Goal: Information Seeking & Learning: Learn about a topic

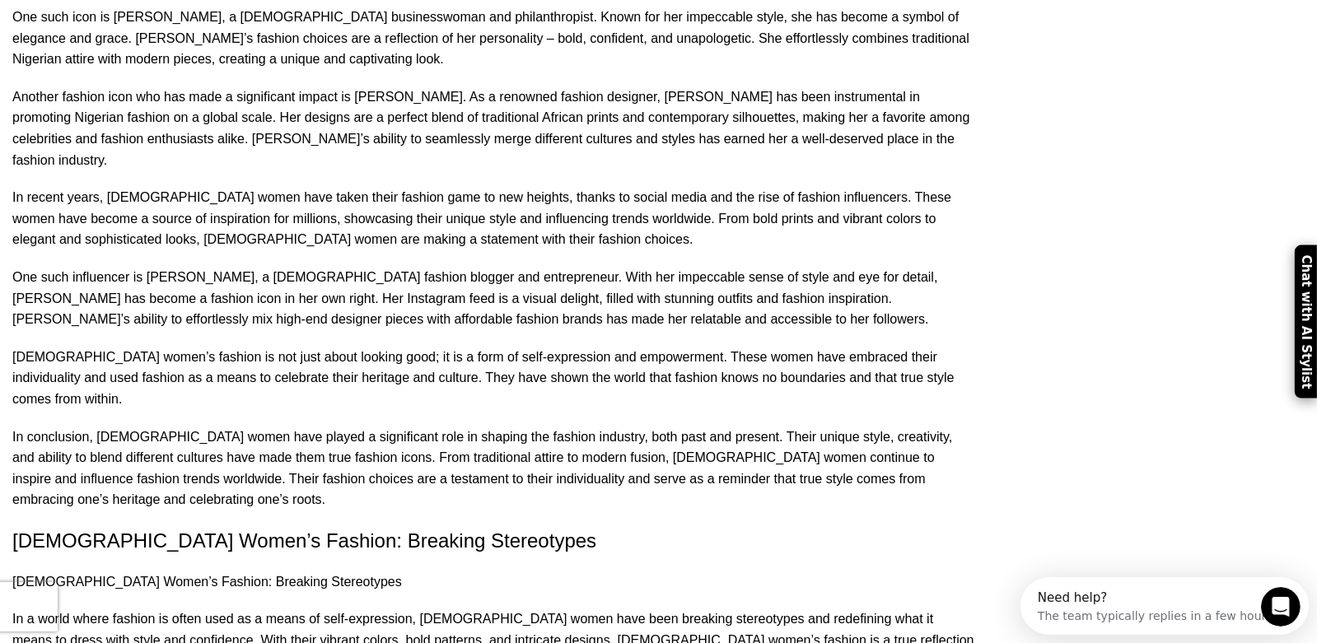
drag, startPoint x: 183, startPoint y: 328, endPoint x: 599, endPoint y: 340, distance: 416.1
drag, startPoint x: 180, startPoint y: 329, endPoint x: 606, endPoint y: 346, distance: 426.9
copy p "Traditional Nigerian women’s clothing includes the wrapper, blouse, and headtie…"
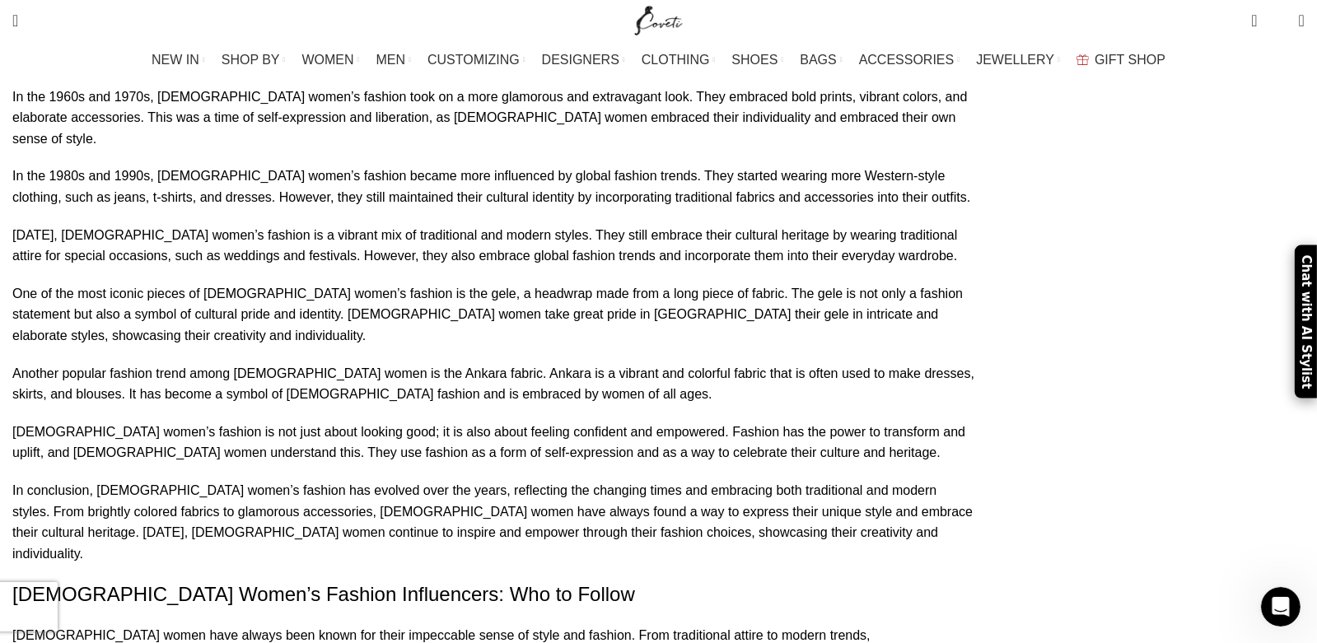
scroll to position [2487, 0]
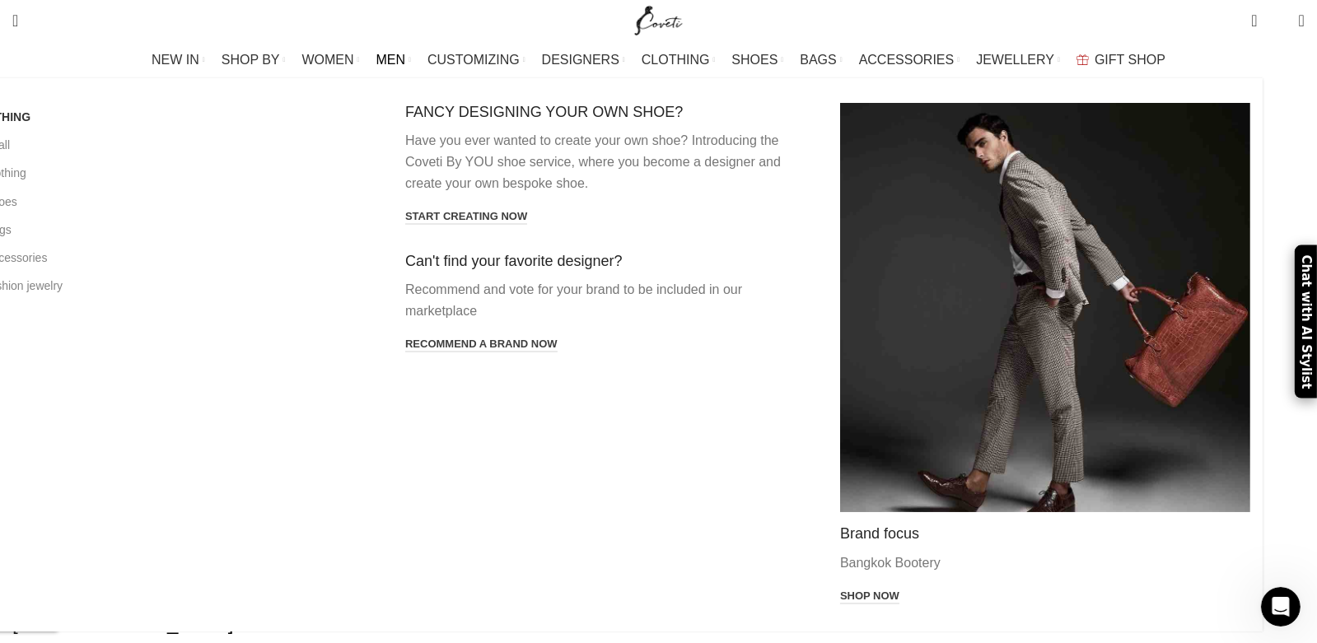
click at [406, 54] on span "MEN" at bounding box center [391, 60] width 30 height 16
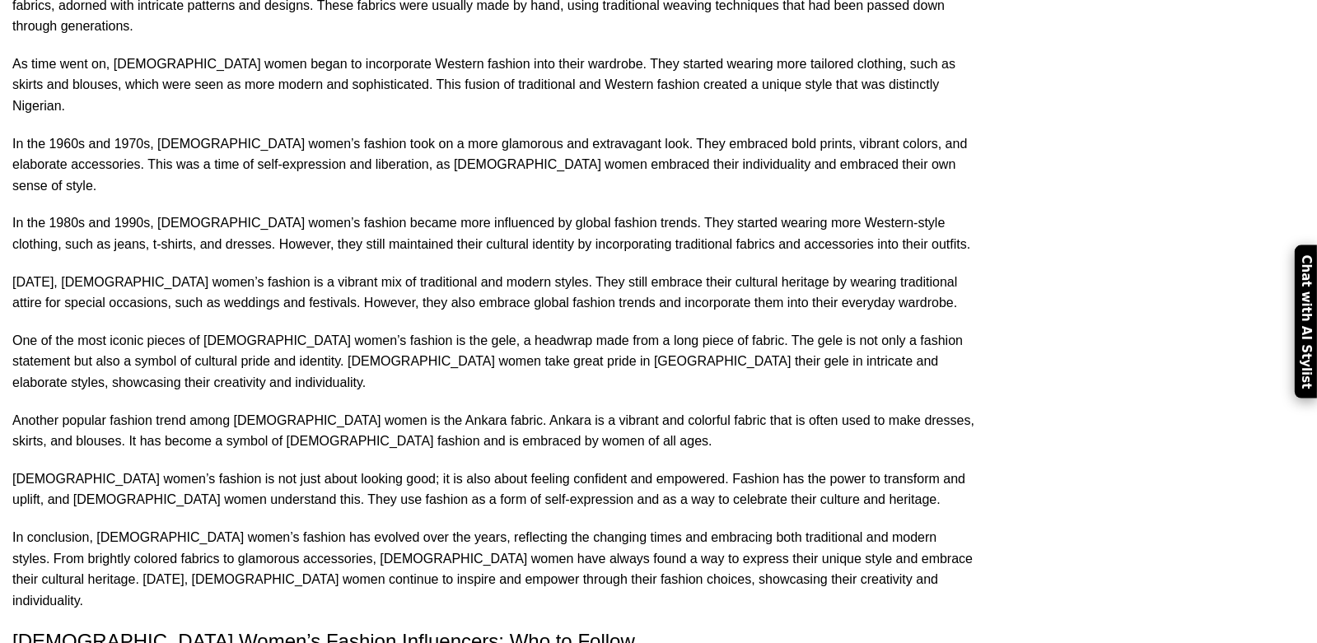
scroll to position [2158, 0]
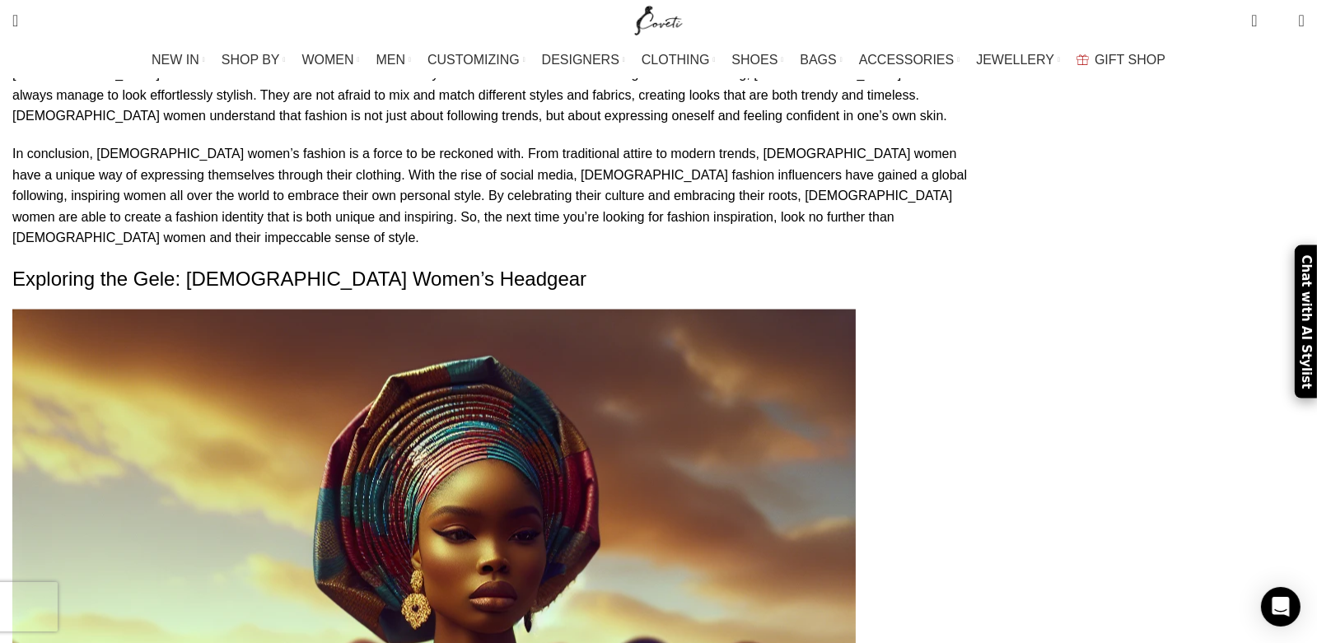
scroll to position [3558, 0]
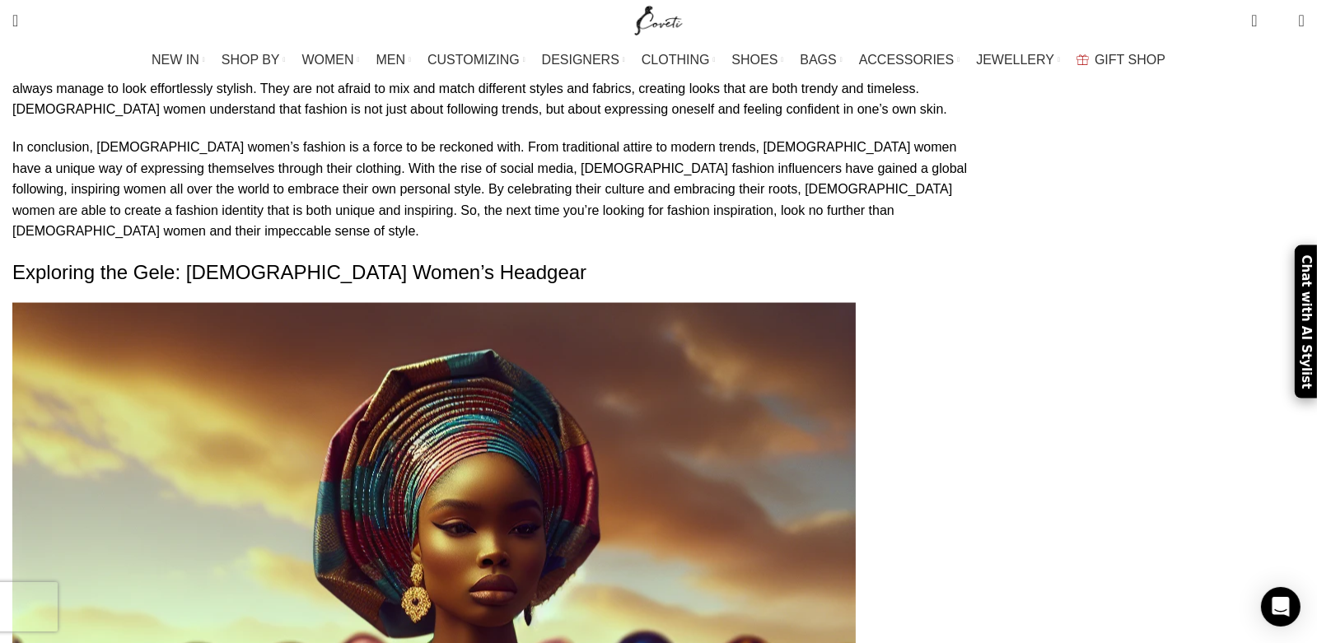
scroll to position [3640, 0]
